Goal: Information Seeking & Learning: Learn about a topic

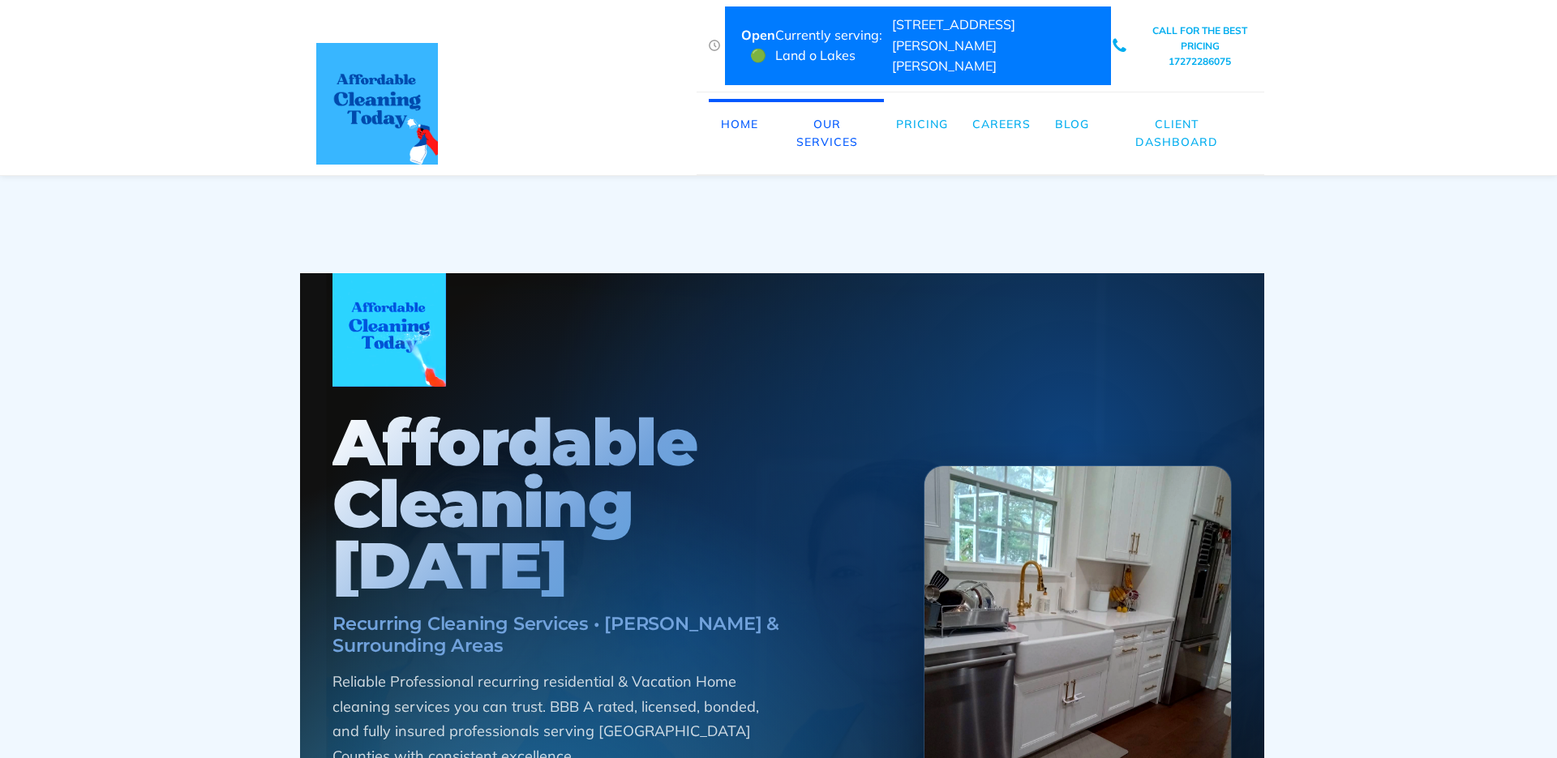
scroll to position [0, 8]
click at [1024, 99] on link "Careers" at bounding box center [1001, 124] width 83 height 50
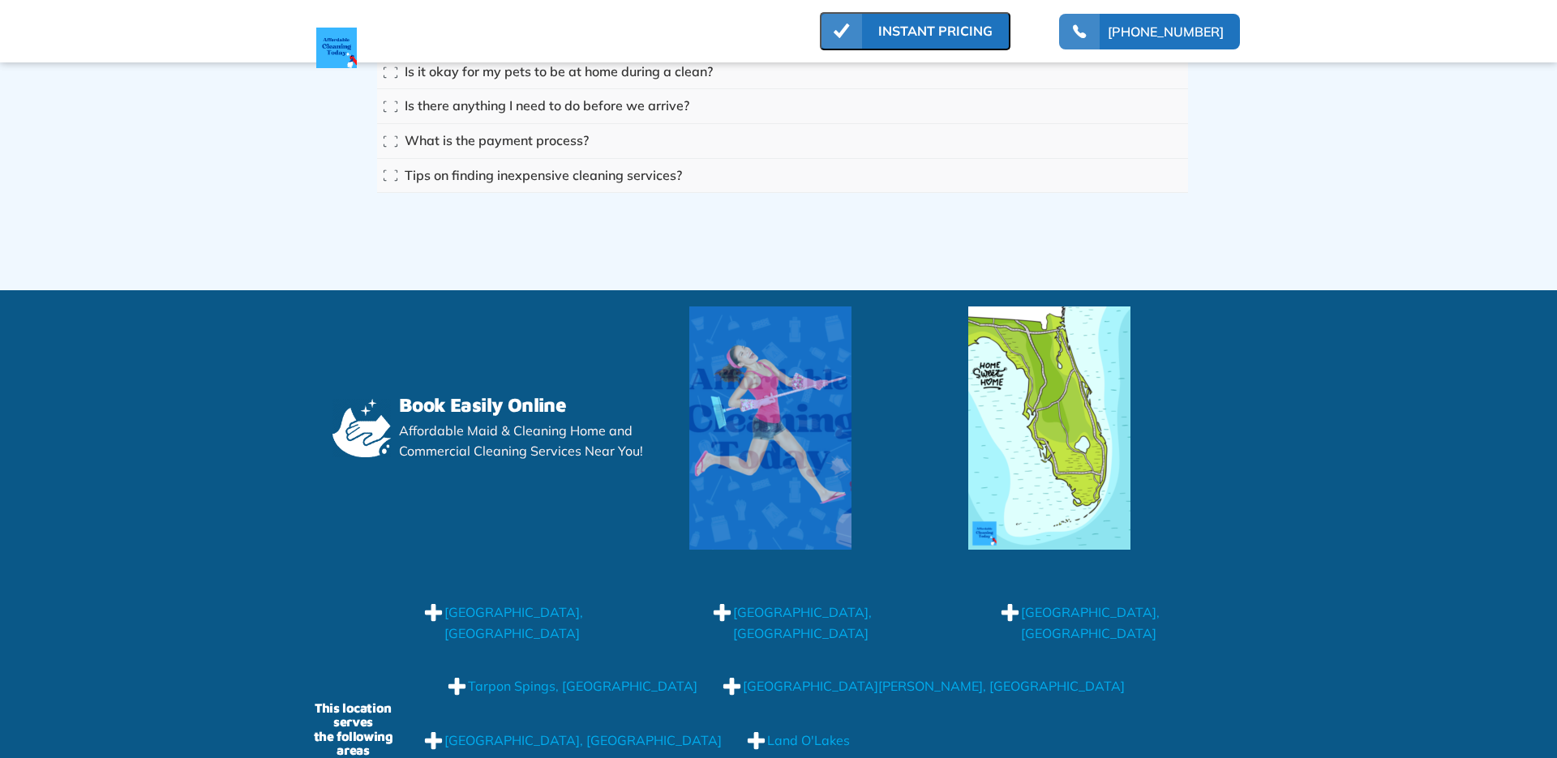
scroll to position [13390, 0]
